Goal: Task Accomplishment & Management: Use online tool/utility

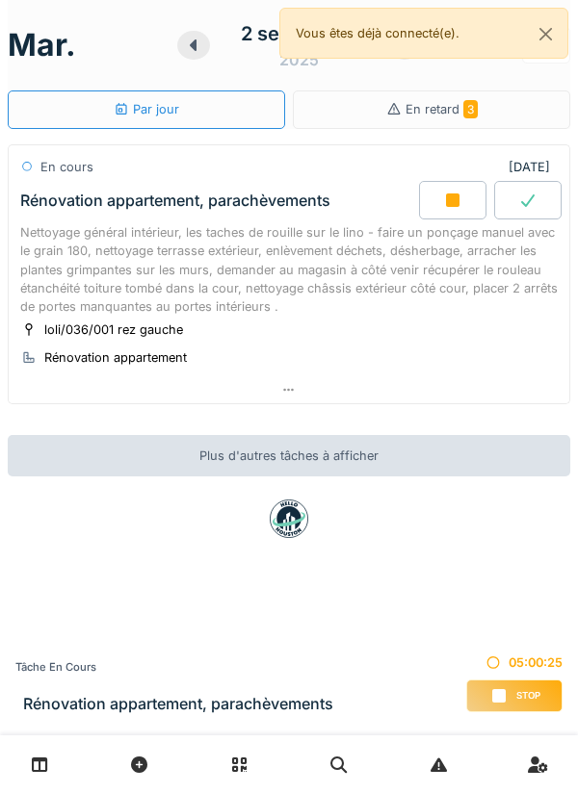
click at [505, 268] on div "Nettoyage général intérieur, les taches de rouille sur le lino - faire un ponça…" at bounding box center [288, 269] width 537 height 92
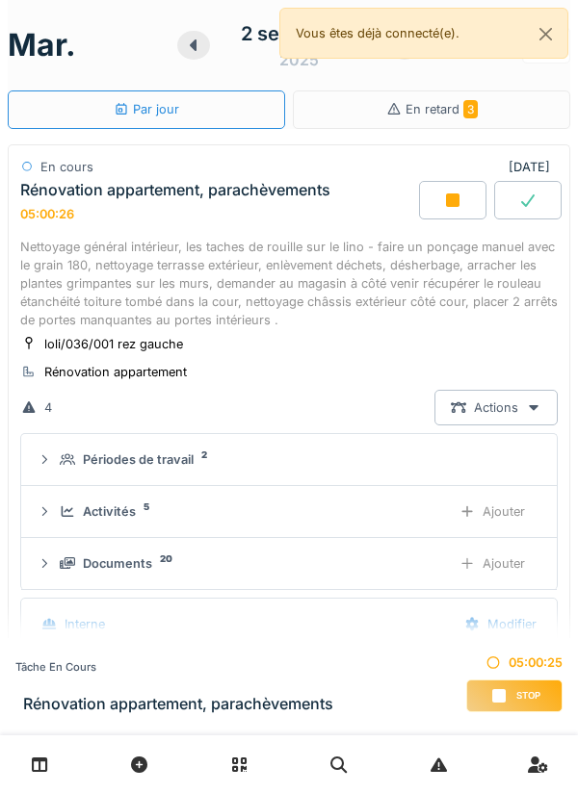
scroll to position [67, 0]
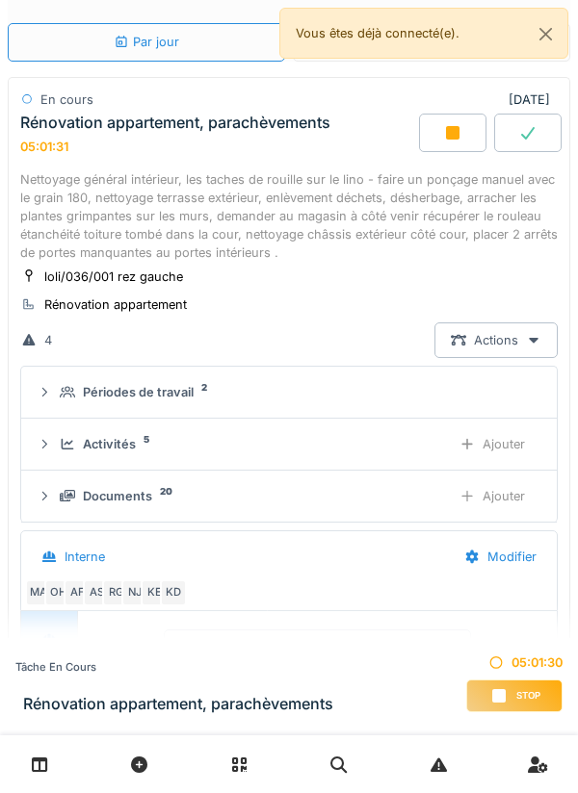
click at [517, 446] on div "Ajouter" at bounding box center [492, 445] width 98 height 36
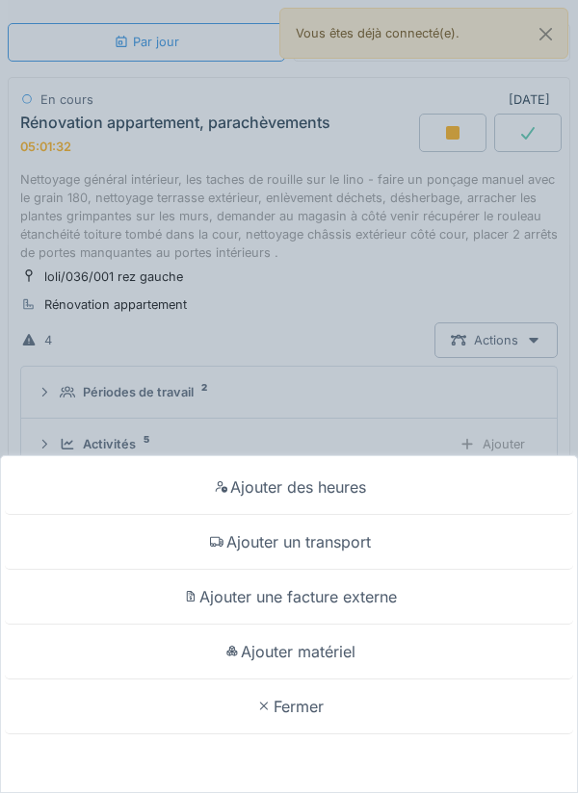
click at [397, 651] on div "Ajouter matériel" at bounding box center [289, 652] width 568 height 55
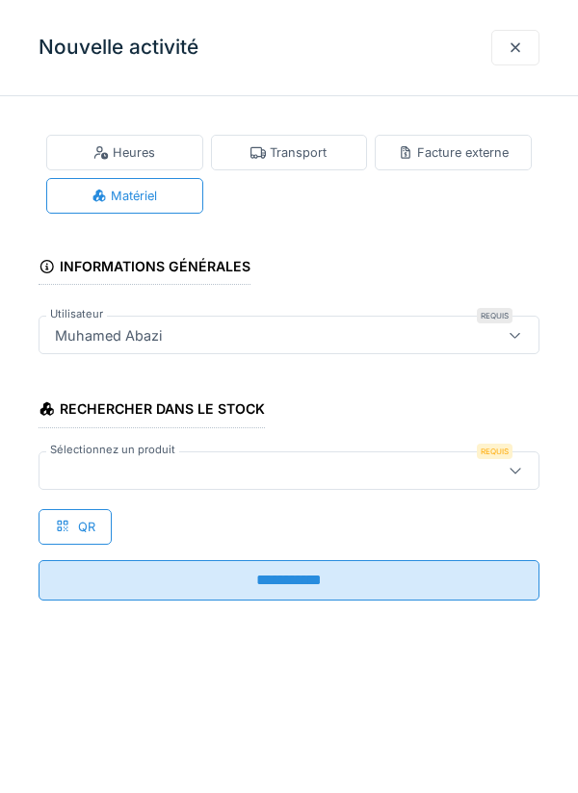
click at [513, 477] on div at bounding box center [514, 470] width 15 height 18
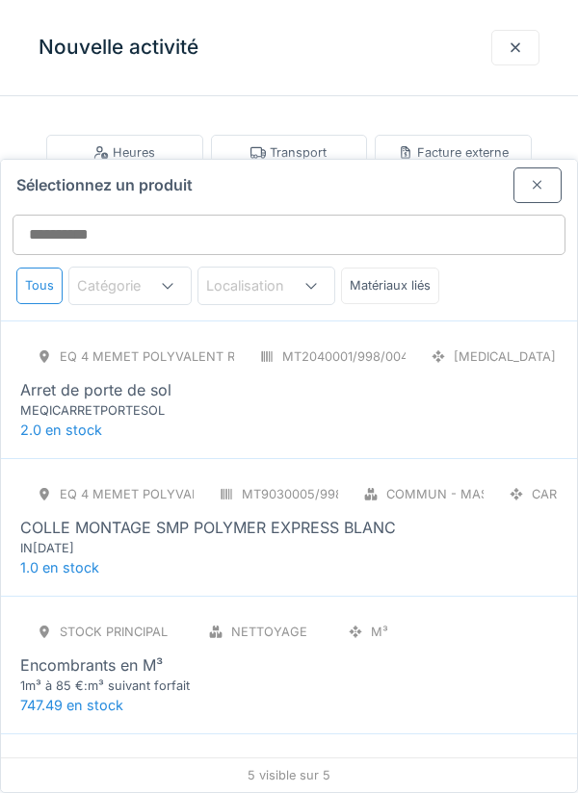
click at [439, 339] on div "Eq 4 Memet polyvalent RE MT2040001/998/004 [MEDICAL_DATA] Arret de porte de sol…" at bounding box center [288, 379] width 537 height 81
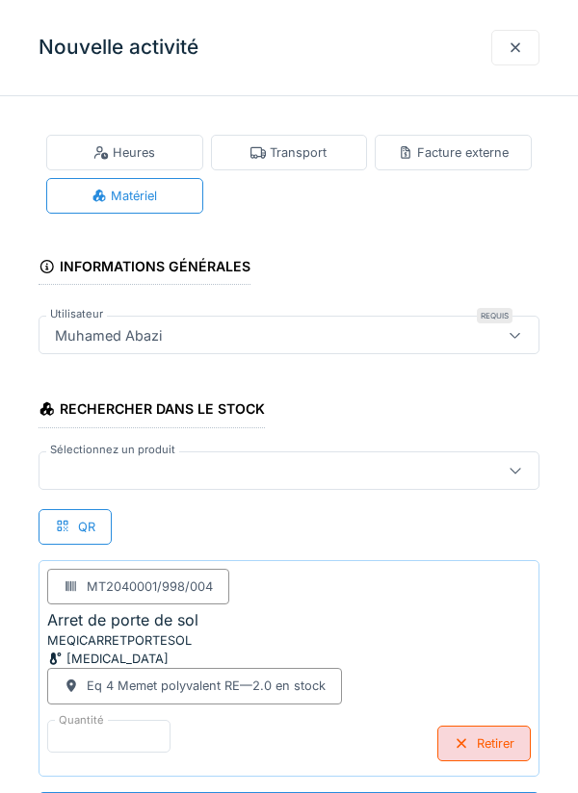
scroll to position [1, 0]
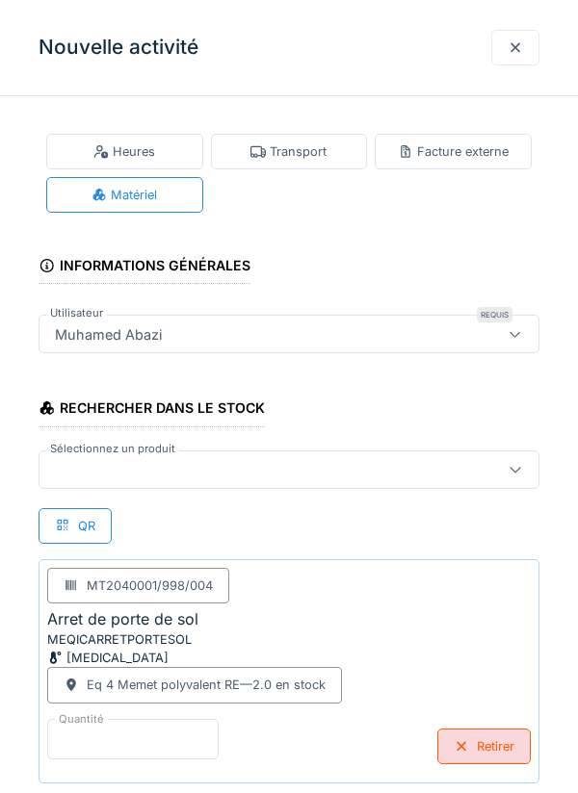
click at [160, 739] on input "*" at bounding box center [132, 739] width 171 height 40
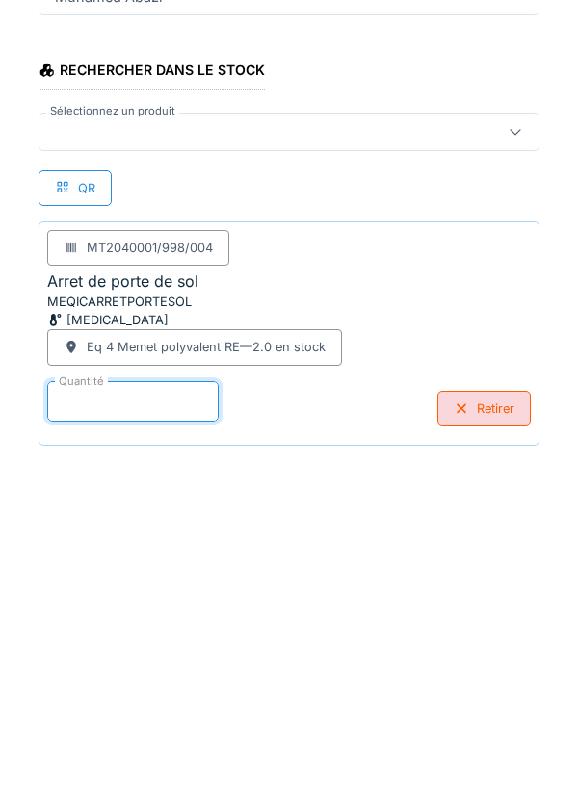
scroll to position [100, 0]
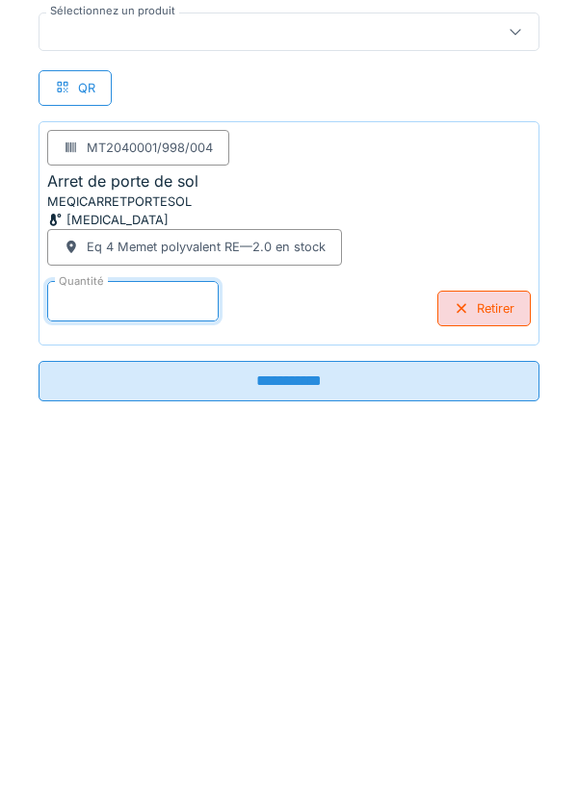
type input "*"
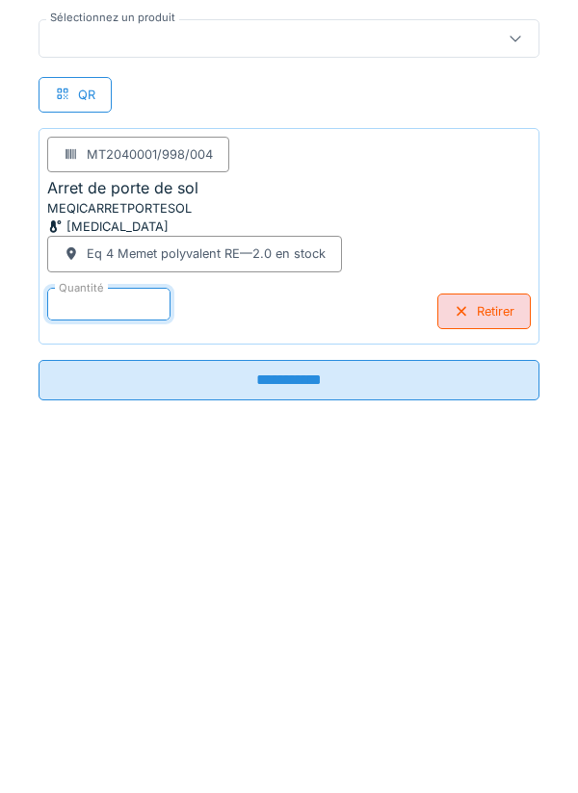
click at [354, 728] on input "**********" at bounding box center [289, 719] width 501 height 40
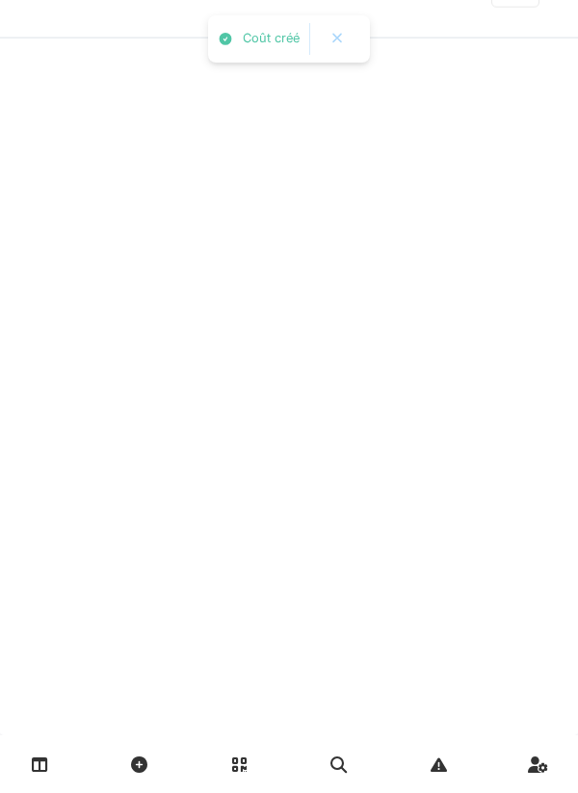
scroll to position [0, 0]
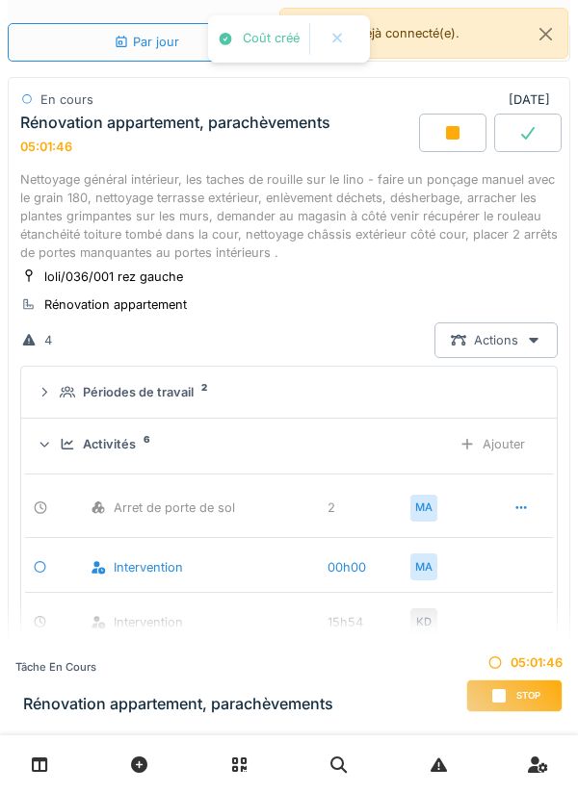
click at [509, 441] on div "Ajouter" at bounding box center [492, 445] width 98 height 36
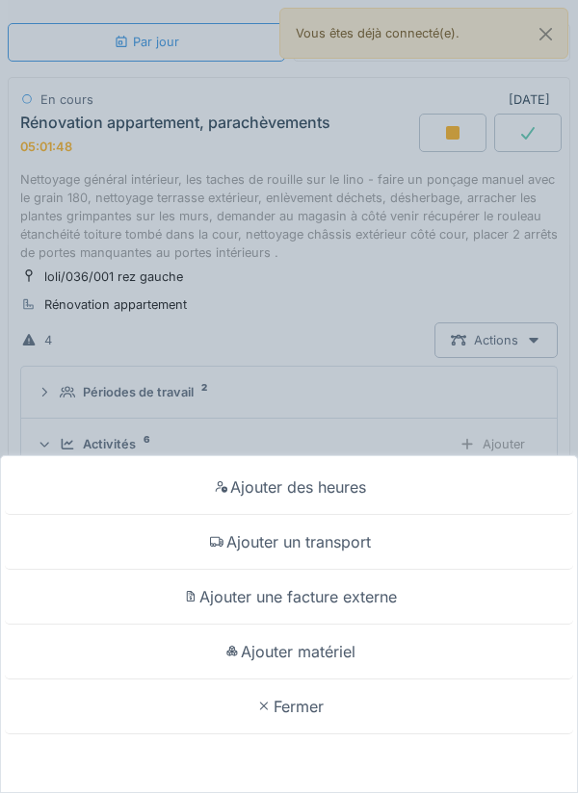
click at [359, 649] on div "Ajouter matériel" at bounding box center [289, 652] width 568 height 55
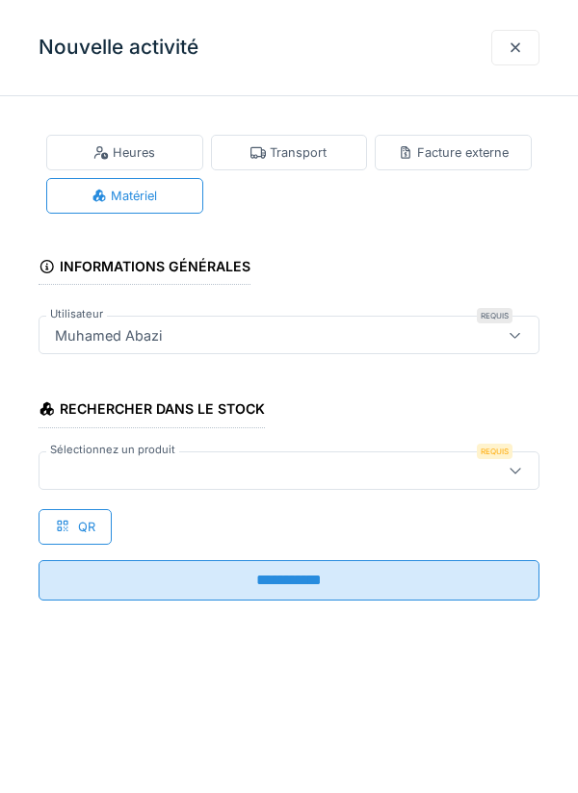
click at [510, 469] on icon at bounding box center [514, 470] width 15 height 13
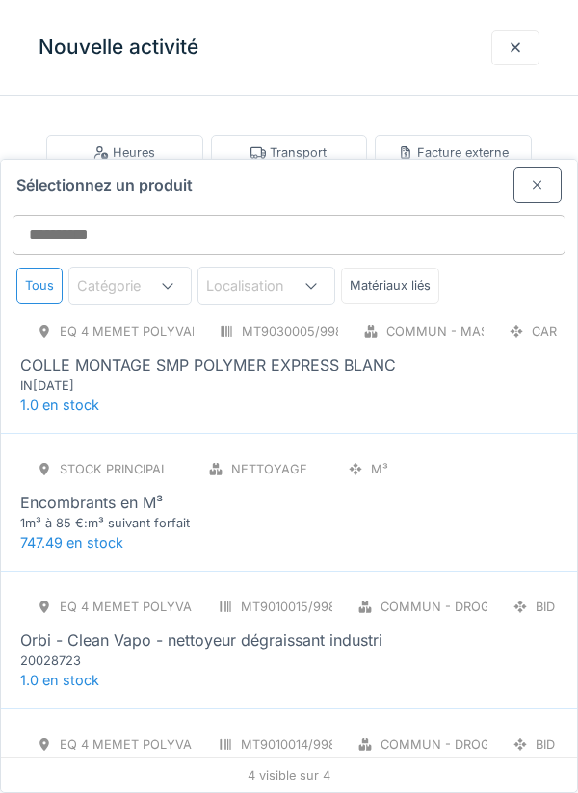
scroll to position [39, 0]
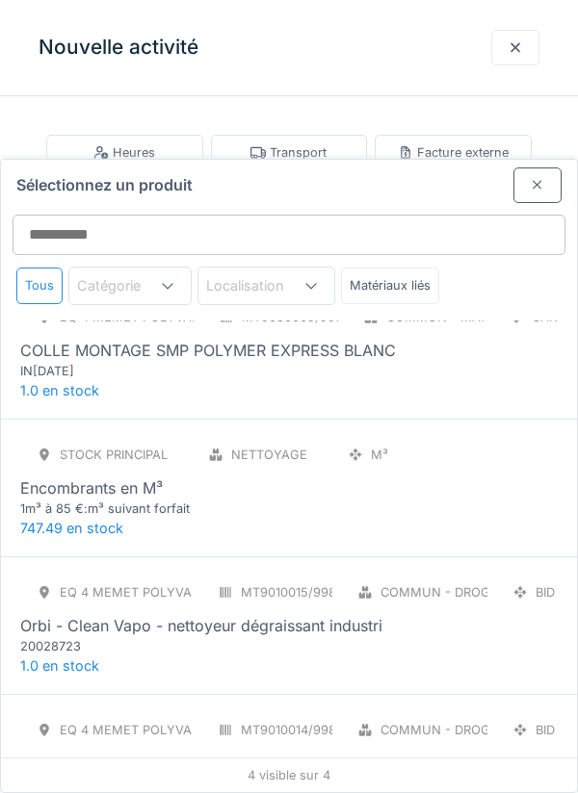
click at [447, 339] on div "COLLE MONTAGE SMP POLYMER EXPRESS BLANC" at bounding box center [288, 350] width 537 height 23
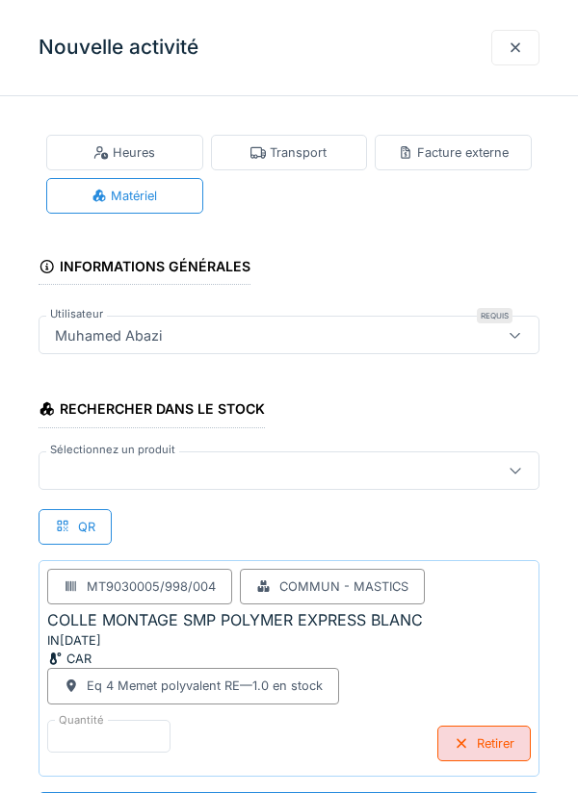
scroll to position [1, 0]
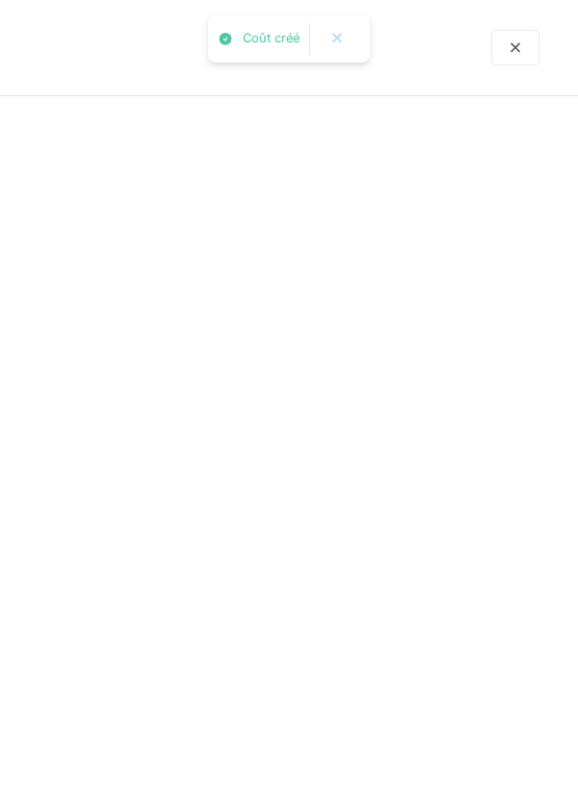
scroll to position [0, 0]
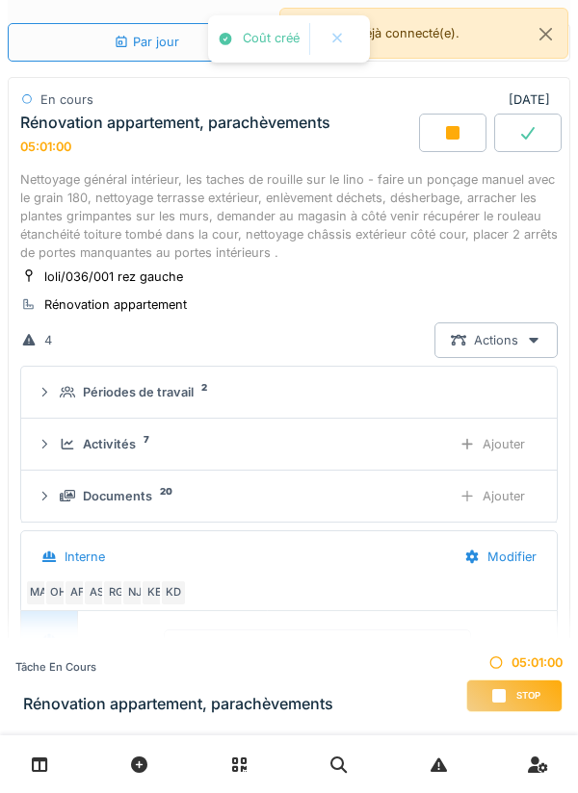
click at [486, 443] on div "Ajouter" at bounding box center [492, 445] width 98 height 36
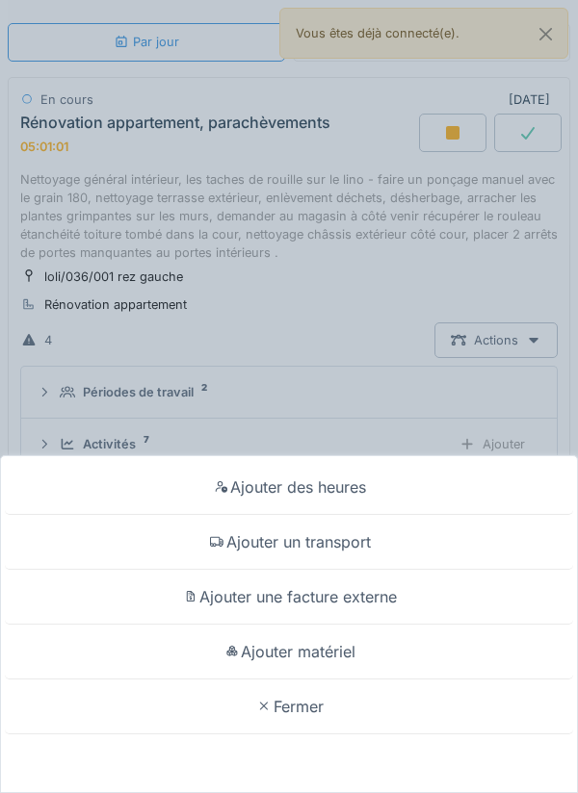
click at [349, 680] on div "Ajouter matériel" at bounding box center [289, 652] width 568 height 55
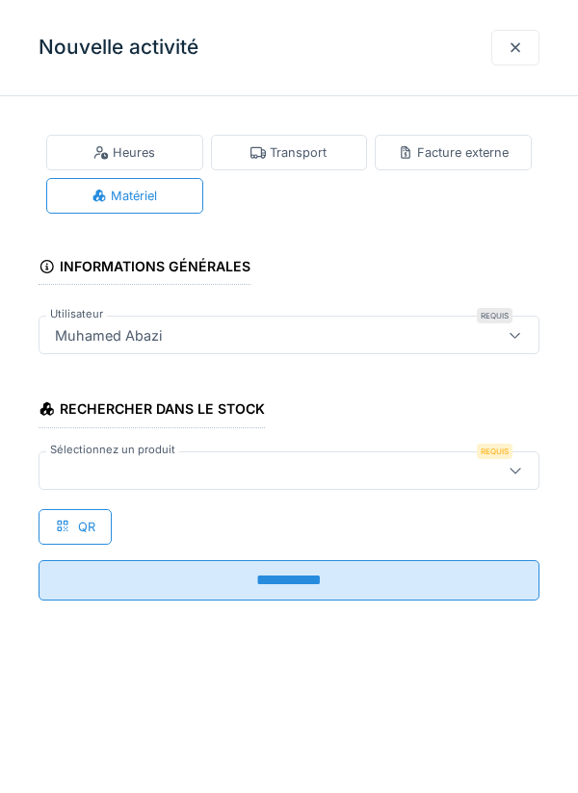
click at [514, 464] on icon at bounding box center [514, 470] width 15 height 13
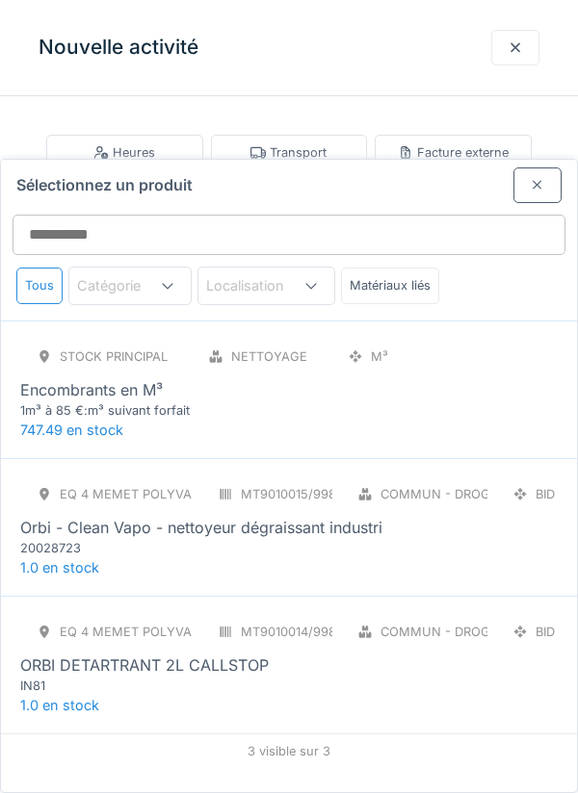
click at [428, 614] on div "Eq 4 Memet polyvalent RE MT9010014/998/004 Commun - Droguerie BID ORBI DETARTRA…" at bounding box center [288, 654] width 537 height 81
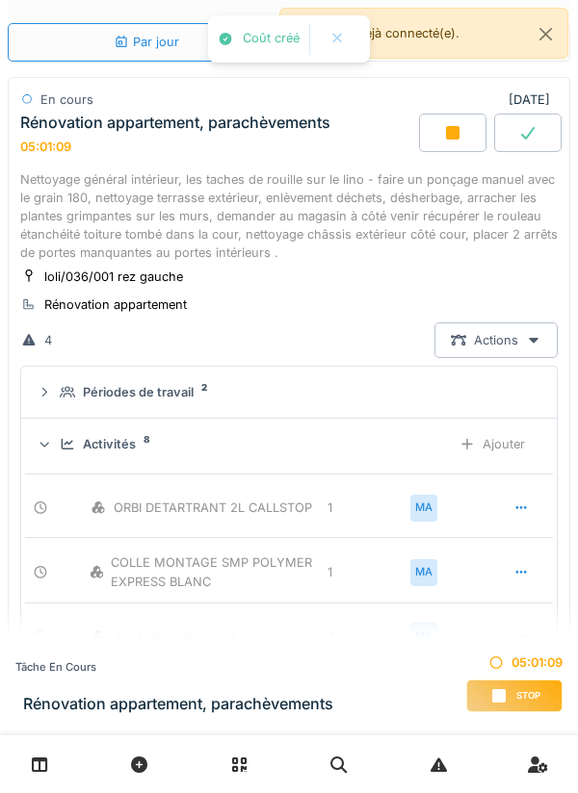
click at [507, 428] on div "Ajouter" at bounding box center [492, 445] width 98 height 36
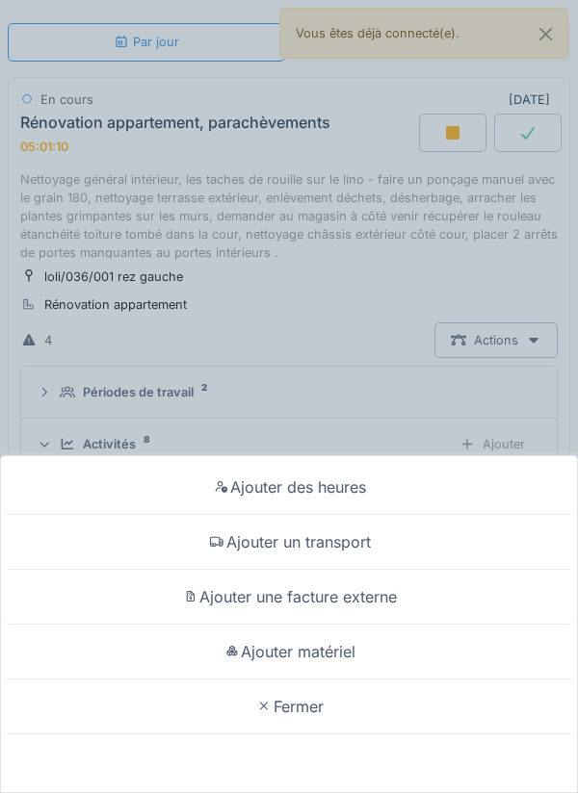
click at [357, 680] on div "Ajouter matériel" at bounding box center [289, 652] width 568 height 55
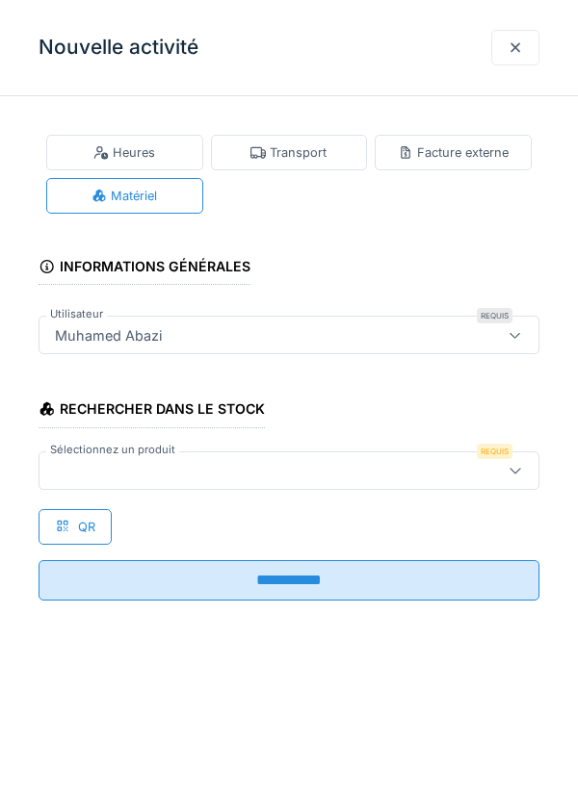
click at [519, 461] on div at bounding box center [514, 470] width 15 height 18
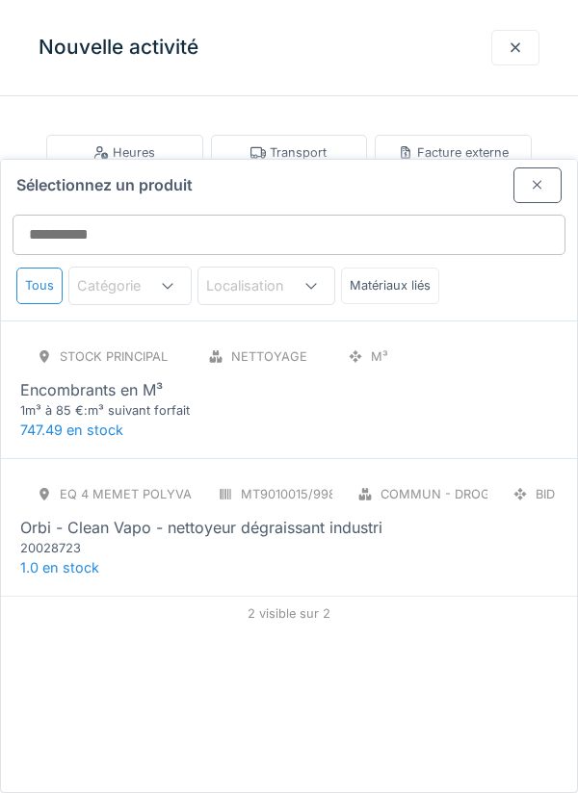
click at [440, 516] on div "Orbi - Clean Vapo - nettoyeur dégraissant industri" at bounding box center [288, 527] width 537 height 23
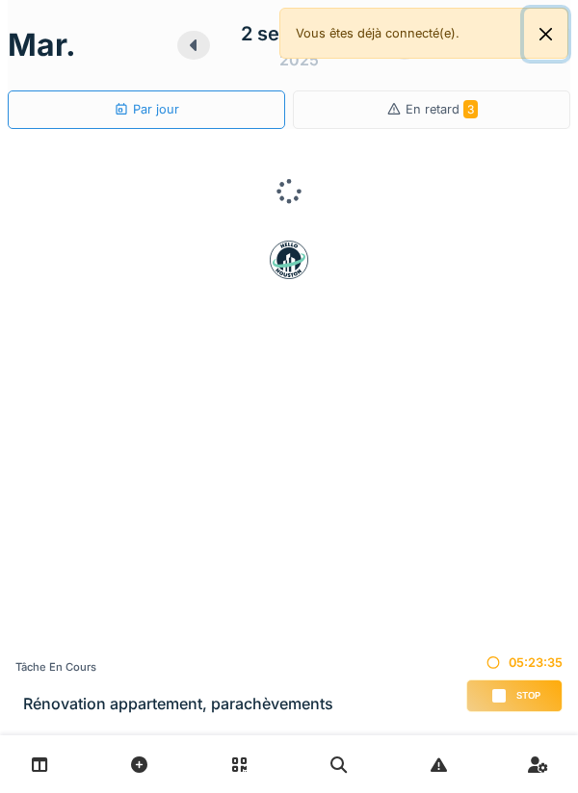
click at [556, 39] on button "Close" at bounding box center [545, 34] width 43 height 51
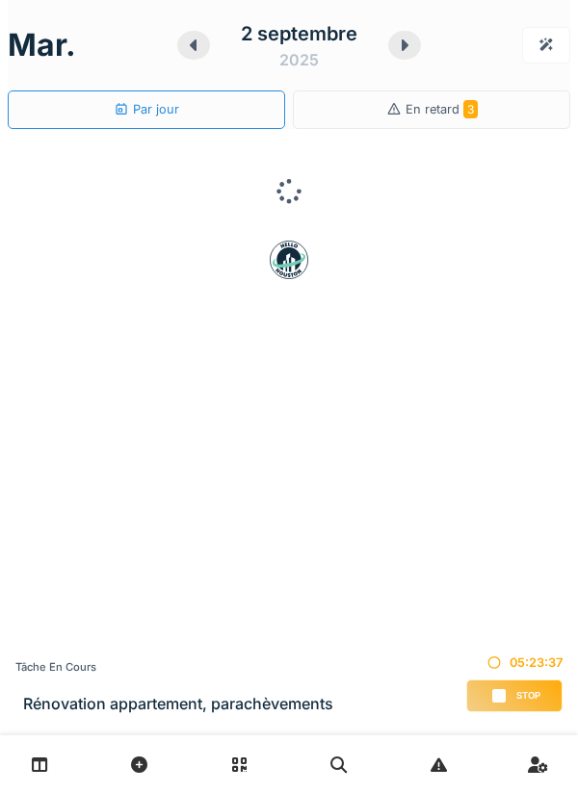
click at [398, 49] on icon at bounding box center [404, 45] width 19 height 15
click at [196, 46] on icon at bounding box center [192, 45] width 19 height 15
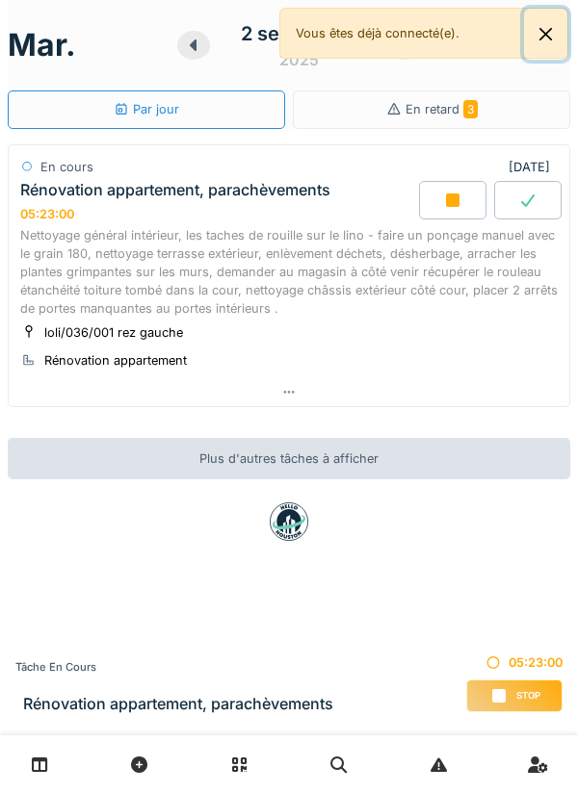
click at [552, 37] on button "Close" at bounding box center [545, 34] width 43 height 51
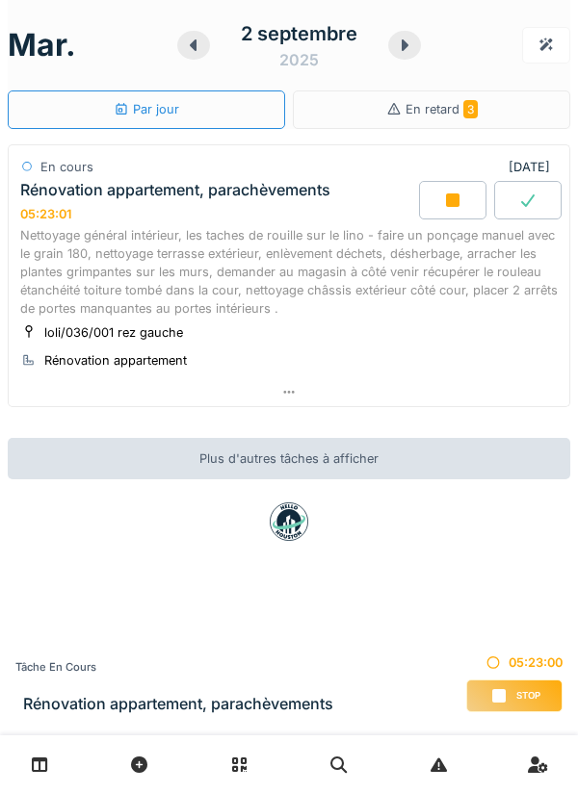
click at [405, 43] on icon at bounding box center [405, 45] width 7 height 12
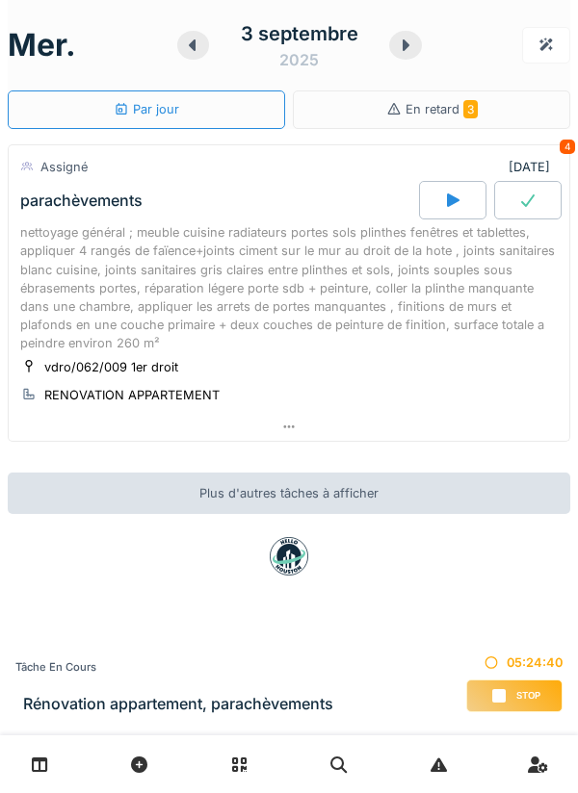
click at [416, 39] on div at bounding box center [405, 45] width 33 height 29
